Goal: Information Seeking & Learning: Learn about a topic

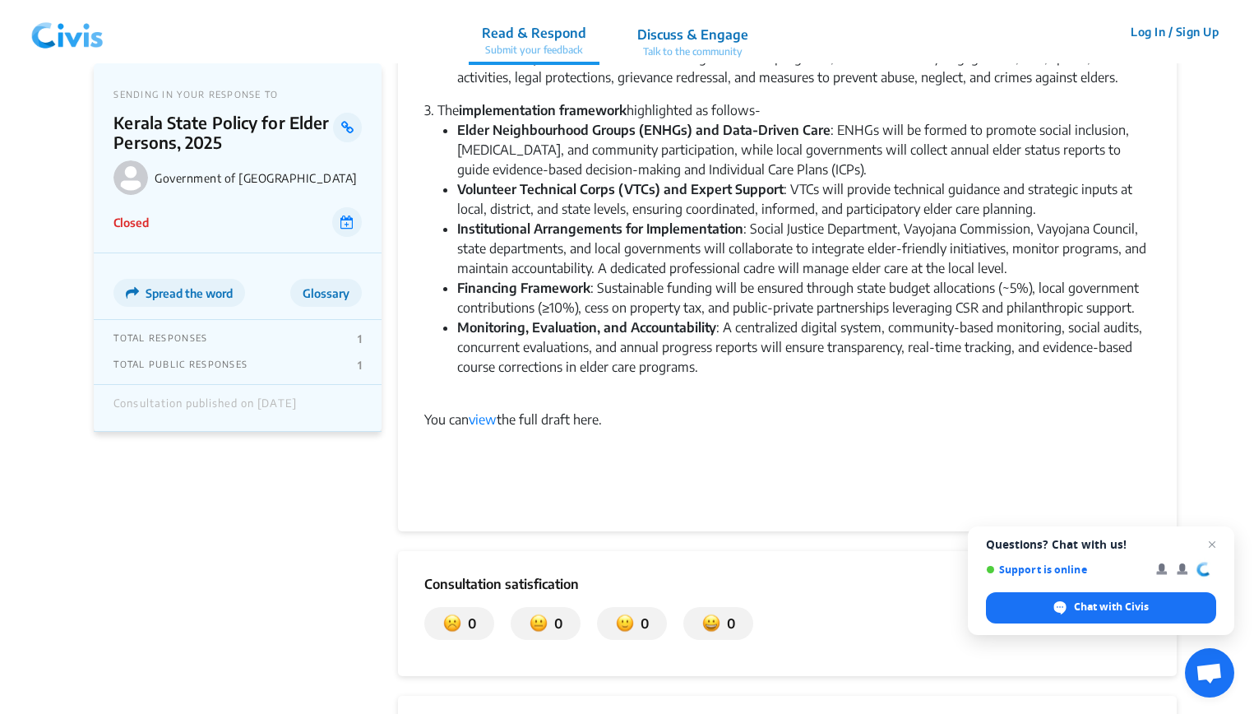
scroll to position [1066, 0]
click at [483, 410] on link "view" at bounding box center [483, 418] width 28 height 16
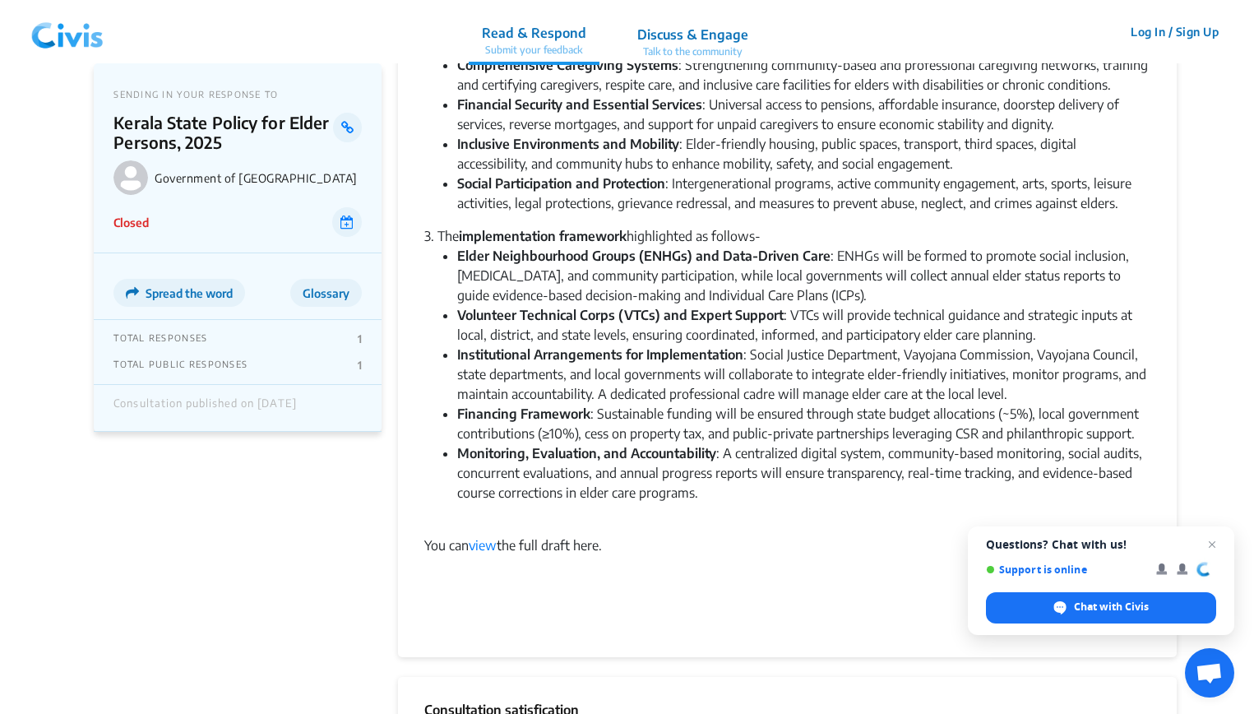
scroll to position [945, 0]
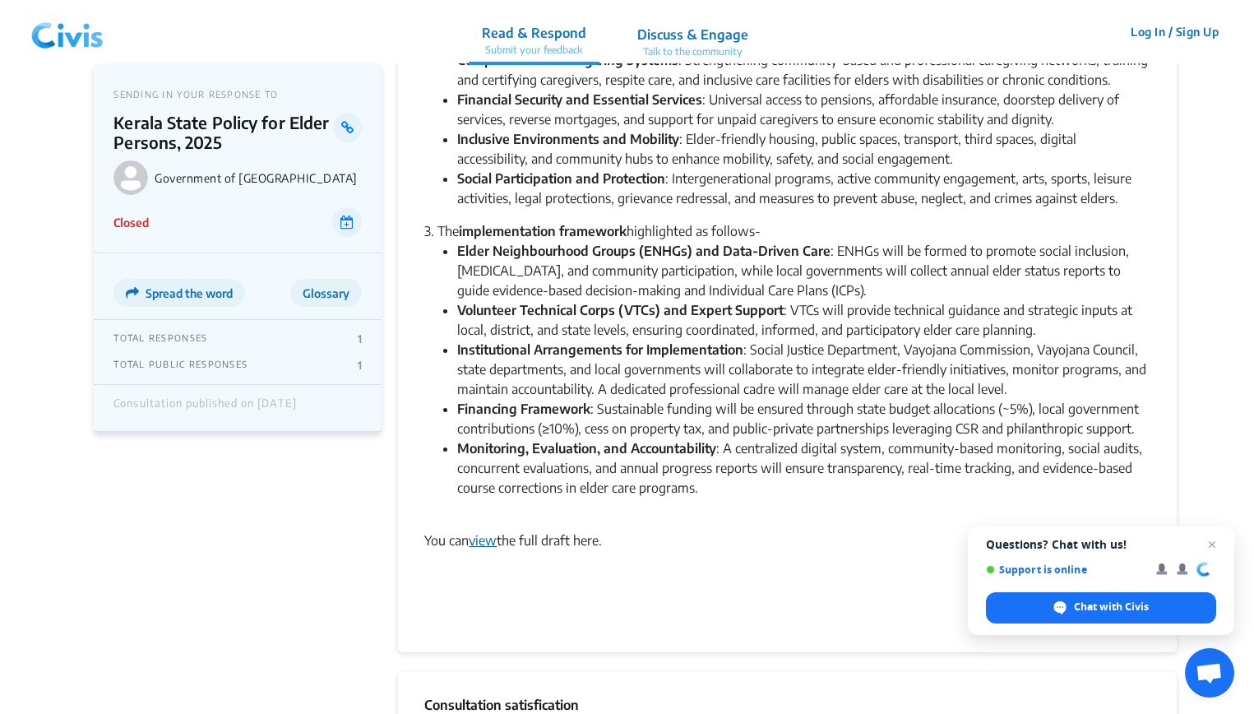
click at [494, 532] on link "view" at bounding box center [483, 540] width 28 height 16
